Goal: Check status

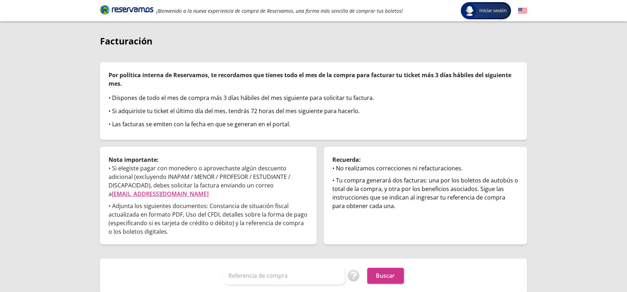
scroll to position [16, 0]
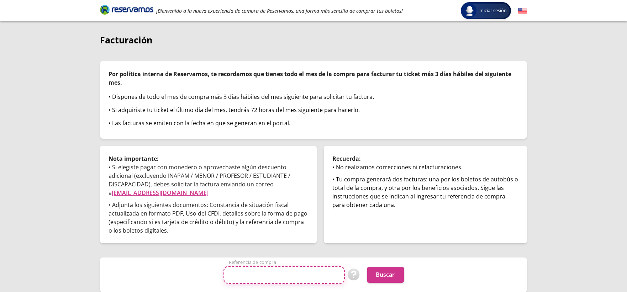
click at [281, 274] on input "Referencia de compra" at bounding box center [283, 275] width 121 height 18
paste input "OOvrajBRizo"
type input "OOvrajBRizo"
click at [388, 275] on button "Buscar" at bounding box center [385, 275] width 37 height 16
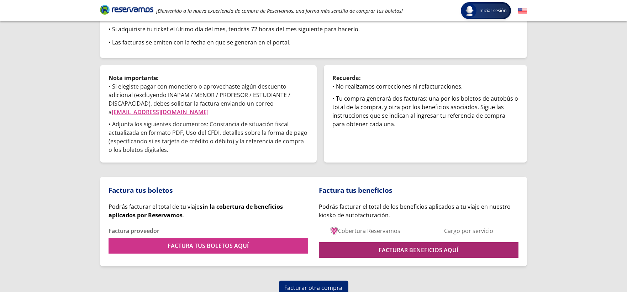
scroll to position [100, 0]
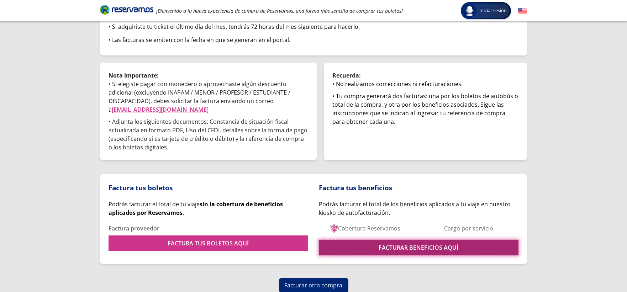
click at [358, 250] on link "FACTURAR BENEFICIOS AQUÍ" at bounding box center [419, 248] width 200 height 16
